Goal: Information Seeking & Learning: Find specific fact

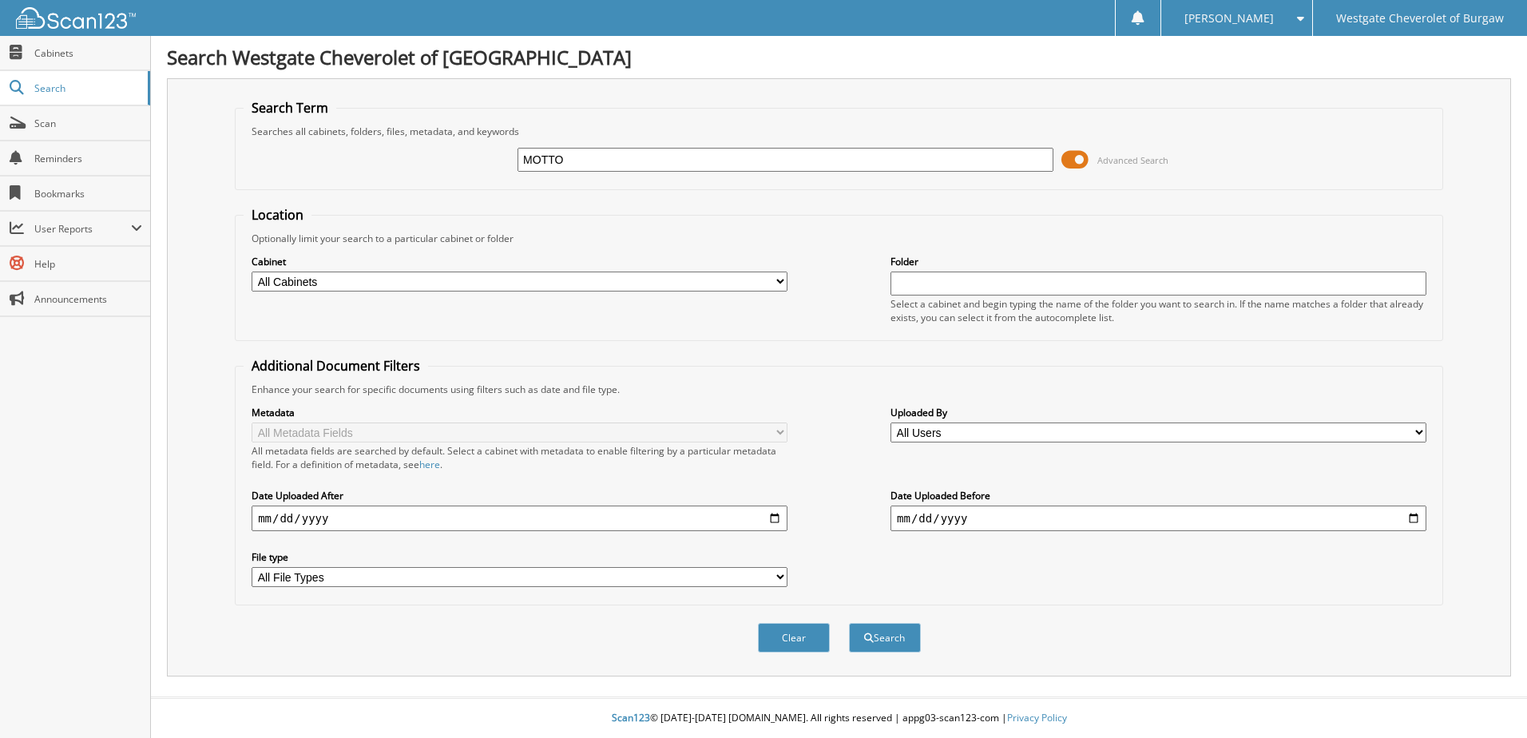
type input "MOTTO"
click at [849, 623] on button "Search" at bounding box center [885, 638] width 72 height 30
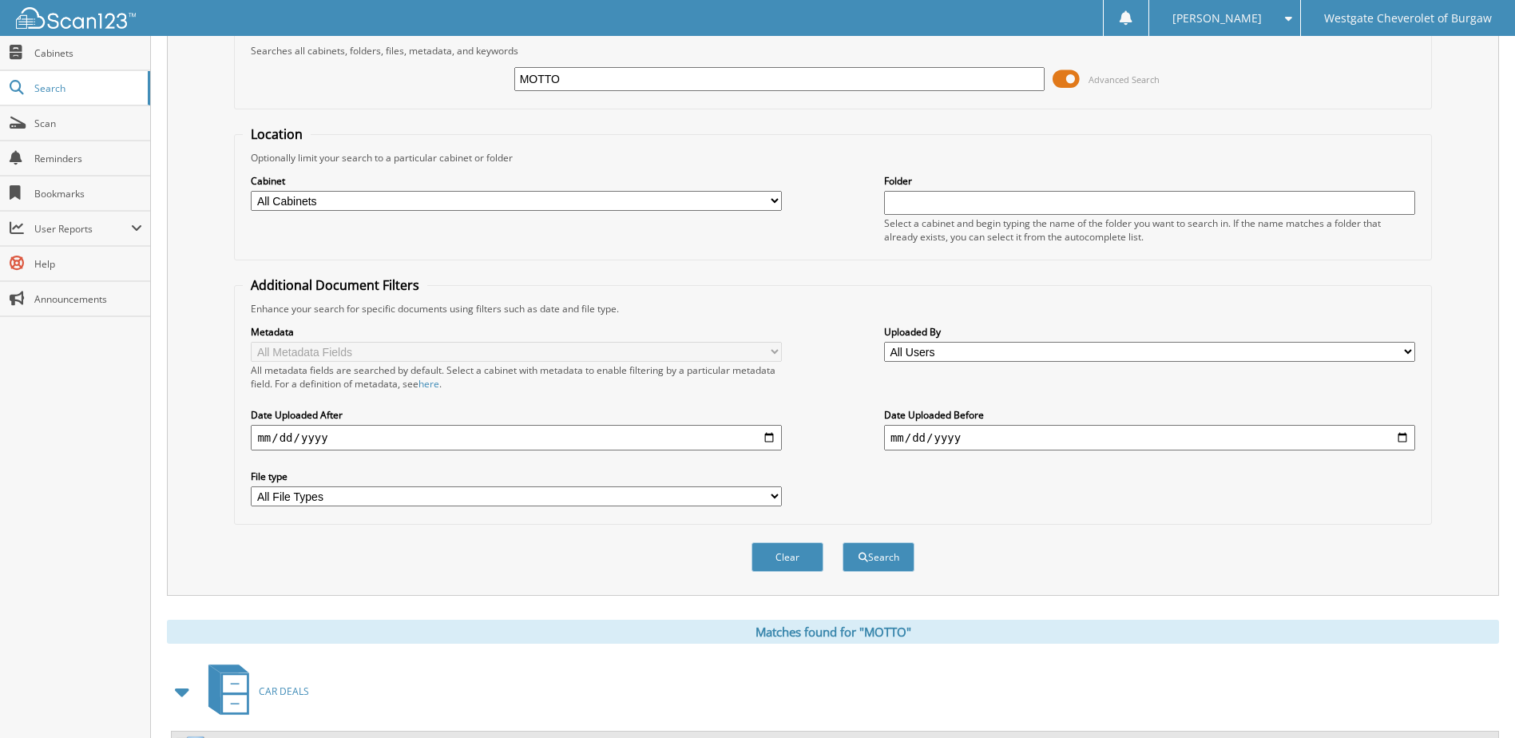
scroll to position [244, 0]
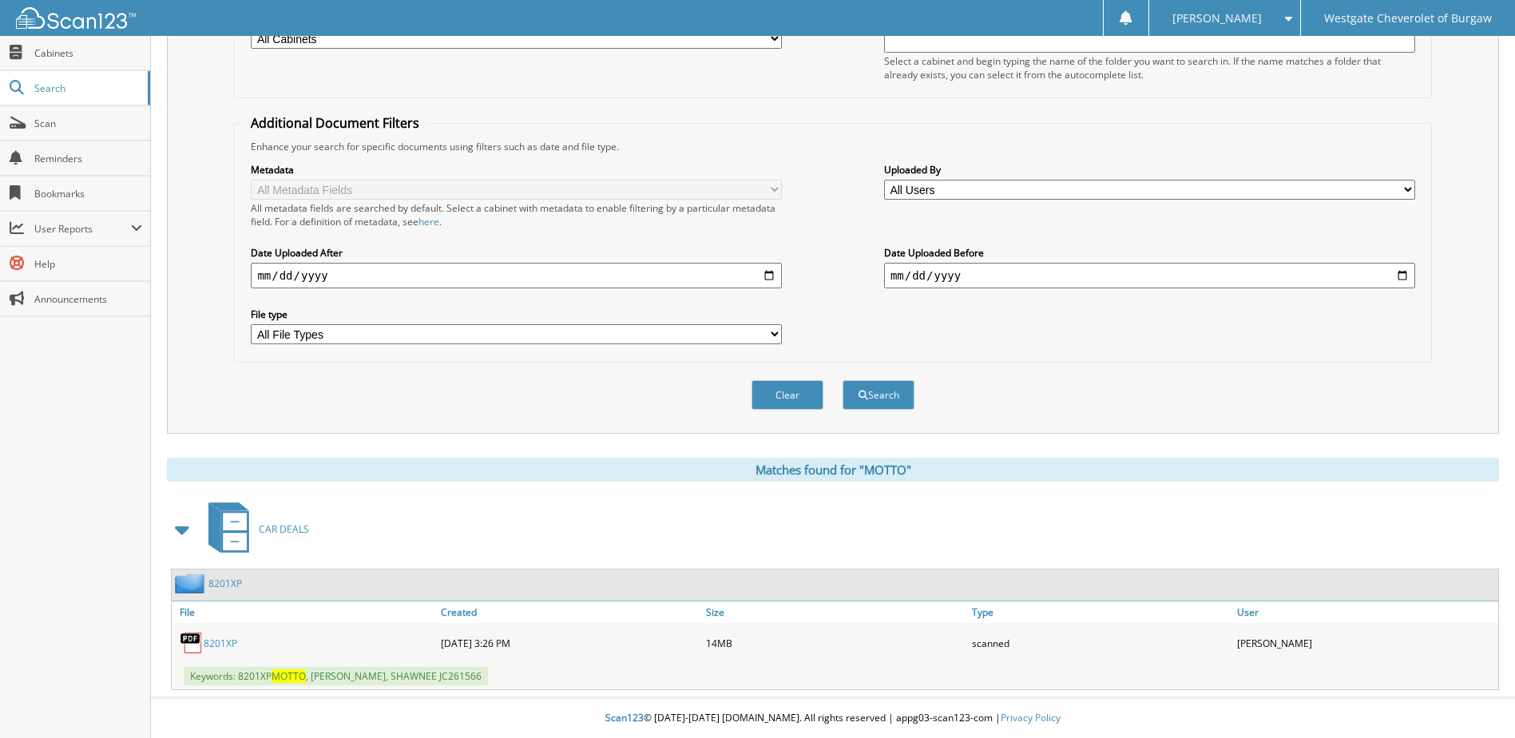
click at [218, 641] on link "8201XP" at bounding box center [221, 644] width 34 height 14
click at [224, 581] on link "8201XP" at bounding box center [225, 584] width 34 height 14
